Goal: Transaction & Acquisition: Download file/media

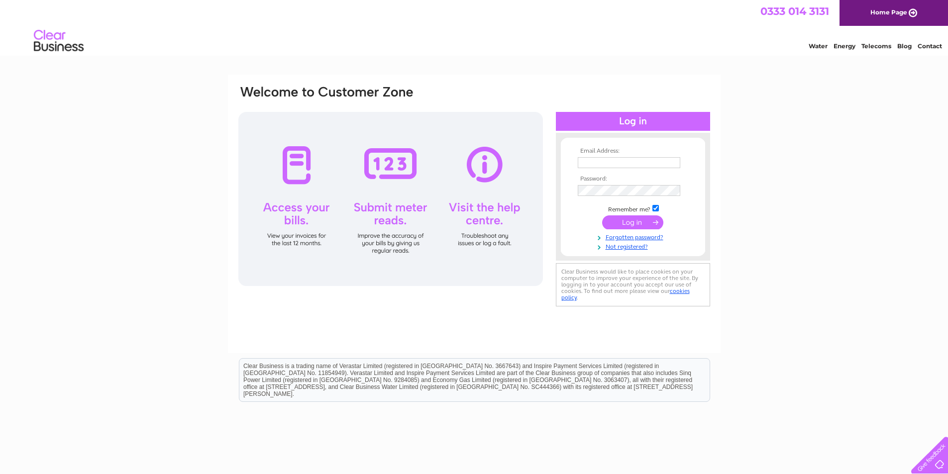
type input "campbells_services@yahoo.co.uk"
click at [613, 218] on input "submit" at bounding box center [632, 223] width 61 height 14
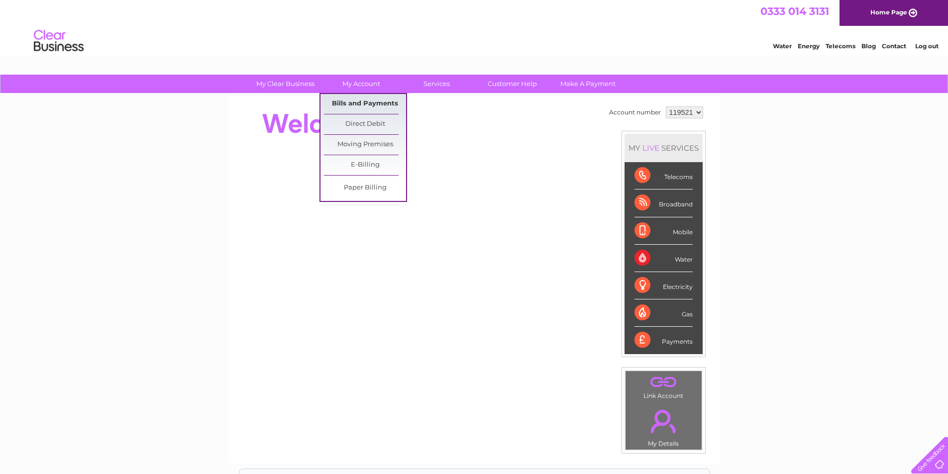
click at [367, 107] on link "Bills and Payments" at bounding box center [365, 104] width 82 height 20
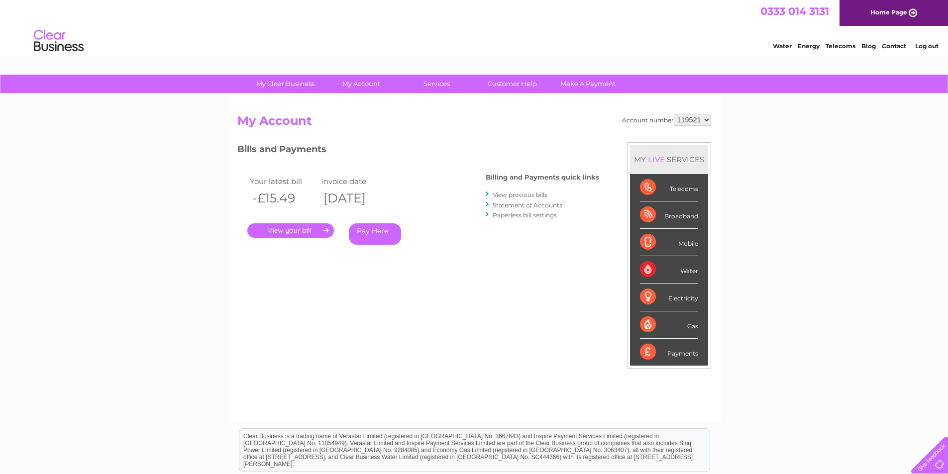
click at [708, 117] on select "119521 923655 927846 933069 977488" at bounding box center [692, 120] width 37 height 12
select select "923655"
click at [674, 114] on select "119521 923655 927846 933069 977488" at bounding box center [692, 120] width 37 height 12
click at [305, 228] on link "." at bounding box center [290, 230] width 87 height 14
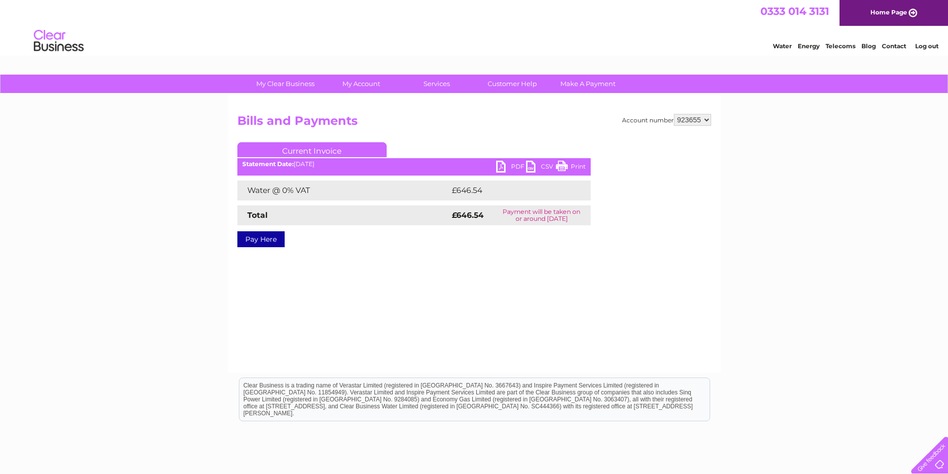
click at [514, 165] on link "PDF" at bounding box center [511, 168] width 30 height 14
click at [708, 120] on select "119521 923655 927846 933069 977488" at bounding box center [692, 120] width 37 height 12
select select "927846"
click at [674, 114] on select "119521 923655 927846 933069 977488" at bounding box center [692, 120] width 37 height 12
click at [502, 167] on link "PDF" at bounding box center [511, 168] width 30 height 14
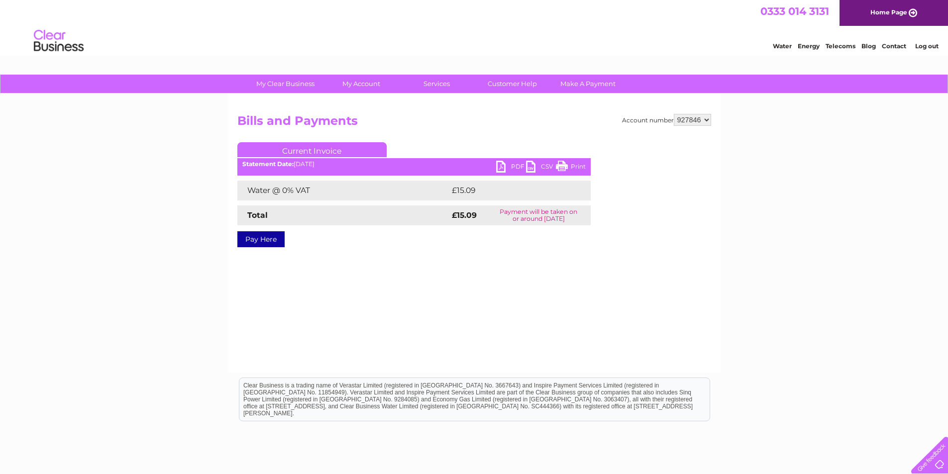
click at [709, 119] on select "119521 923655 927846 933069 977488" at bounding box center [692, 120] width 37 height 12
select select "933069"
click at [674, 114] on select "119521 923655 927846 933069 977488" at bounding box center [692, 120] width 37 height 12
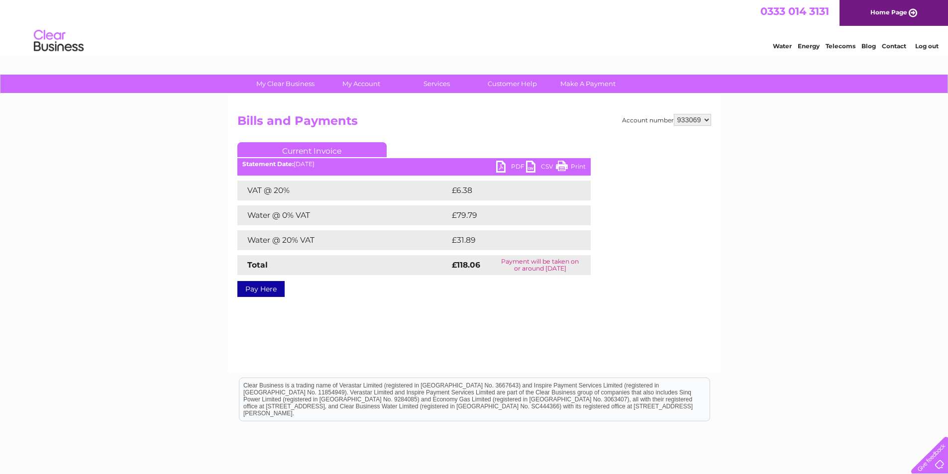
click at [503, 166] on link "PDF" at bounding box center [511, 168] width 30 height 14
click at [709, 120] on select "119521 923655 927846 933069 977488" at bounding box center [692, 120] width 37 height 12
select select "977488"
click at [674, 114] on select "119521 923655 927846 933069 977488" at bounding box center [692, 120] width 37 height 12
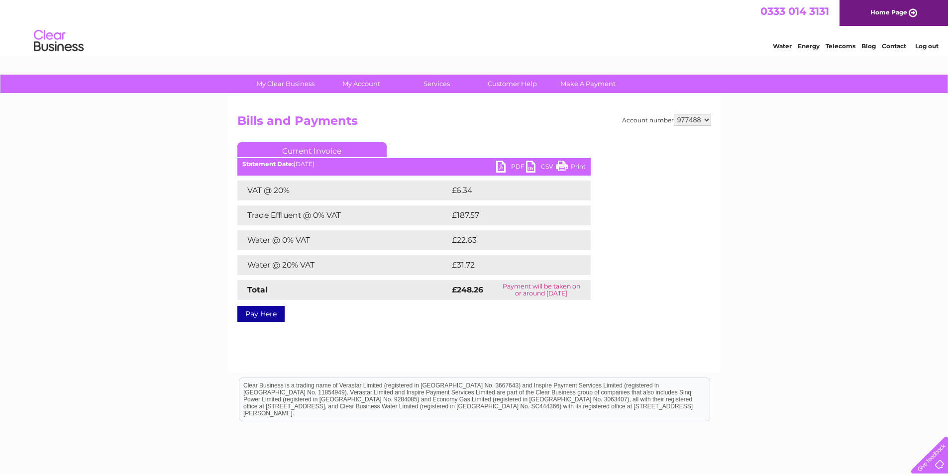
click at [501, 164] on link "PDF" at bounding box center [511, 168] width 30 height 14
